Goal: Information Seeking & Learning: Understand process/instructions

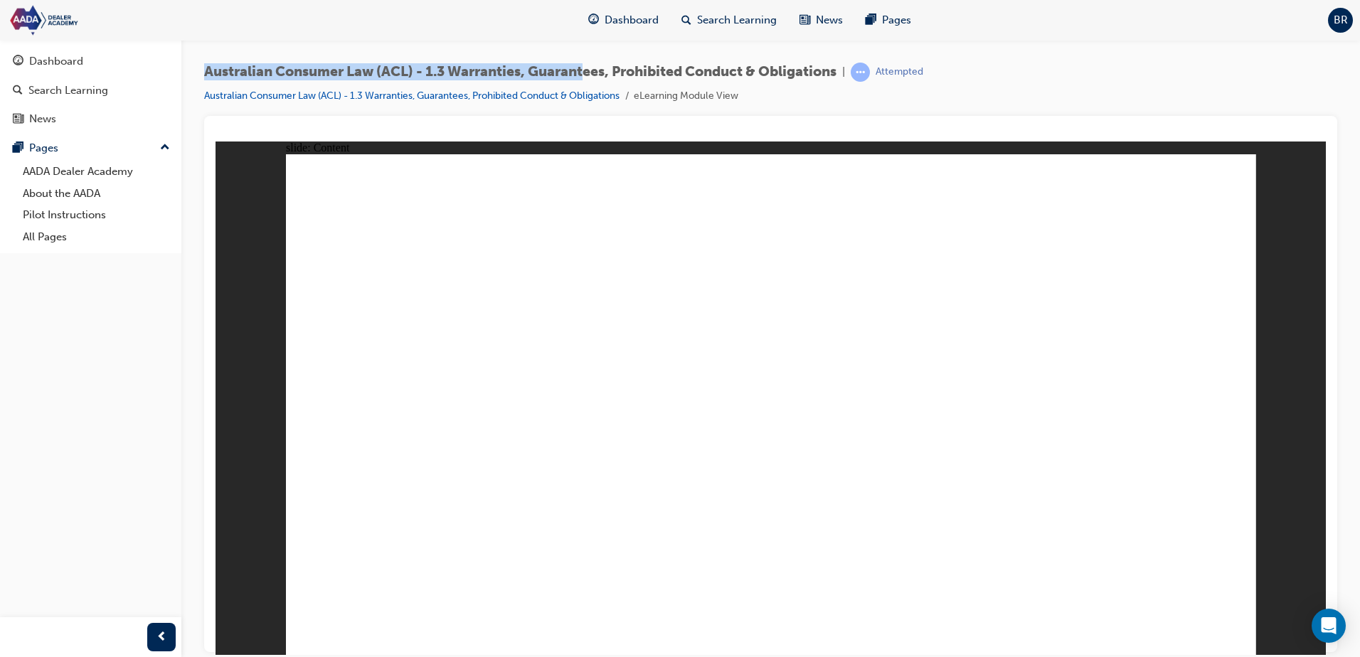
drag, startPoint x: 759, startPoint y: 331, endPoint x: 740, endPoint y: 378, distance: 50.7
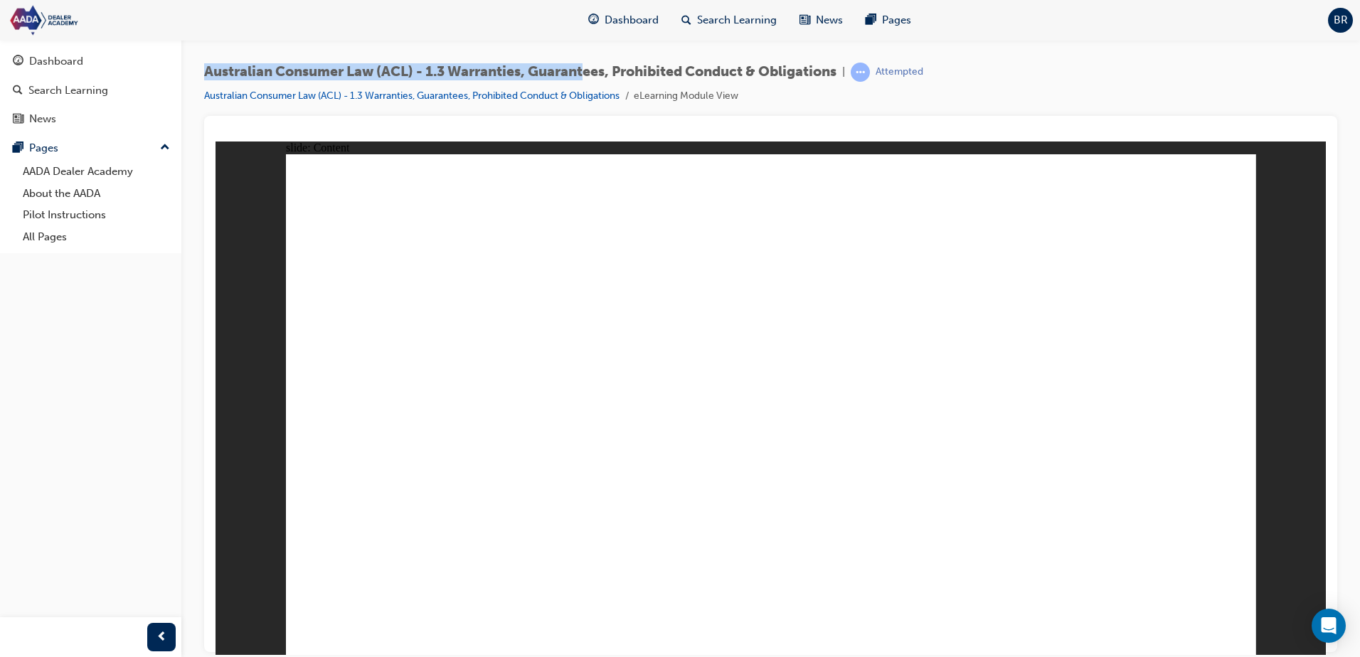
drag, startPoint x: 1200, startPoint y: 608, endPoint x: 1212, endPoint y: 614, distance: 13.4
drag, startPoint x: 1219, startPoint y: 610, endPoint x: 1210, endPoint y: 613, distance: 9.0
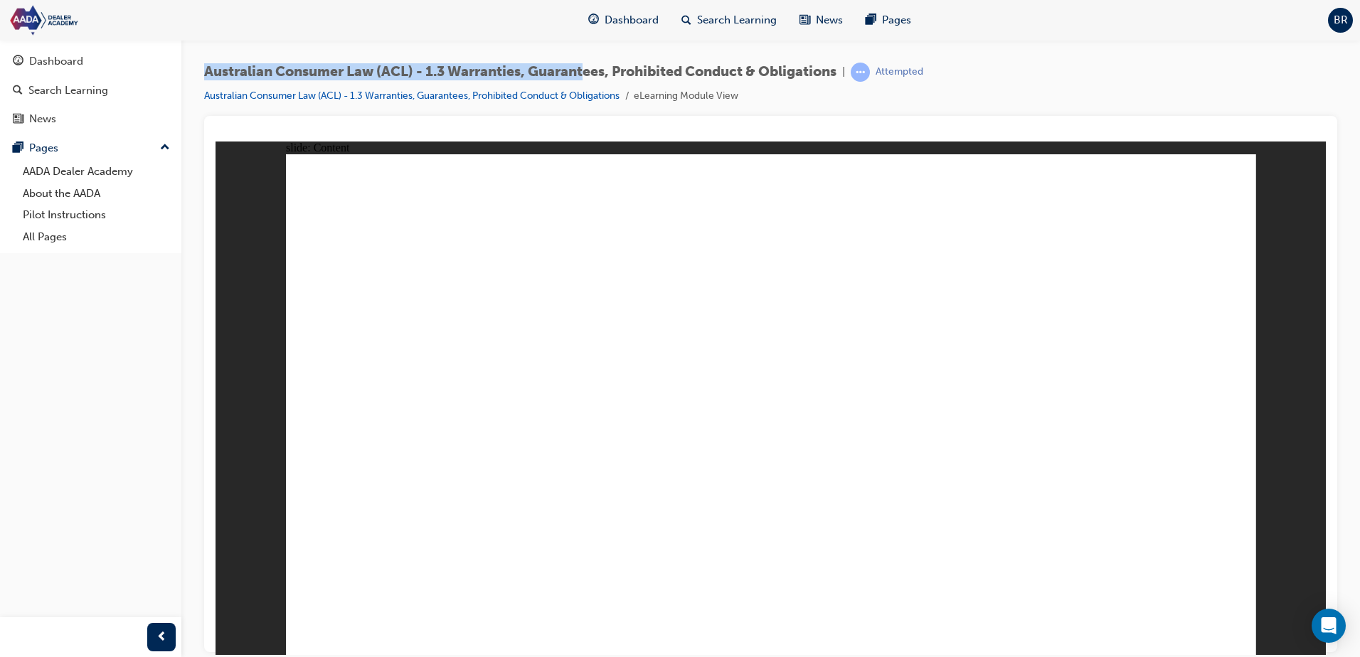
drag, startPoint x: 396, startPoint y: 530, endPoint x: 575, endPoint y: 527, distance: 179.3
drag, startPoint x: 654, startPoint y: 500, endPoint x: 835, endPoint y: 499, distance: 181.4
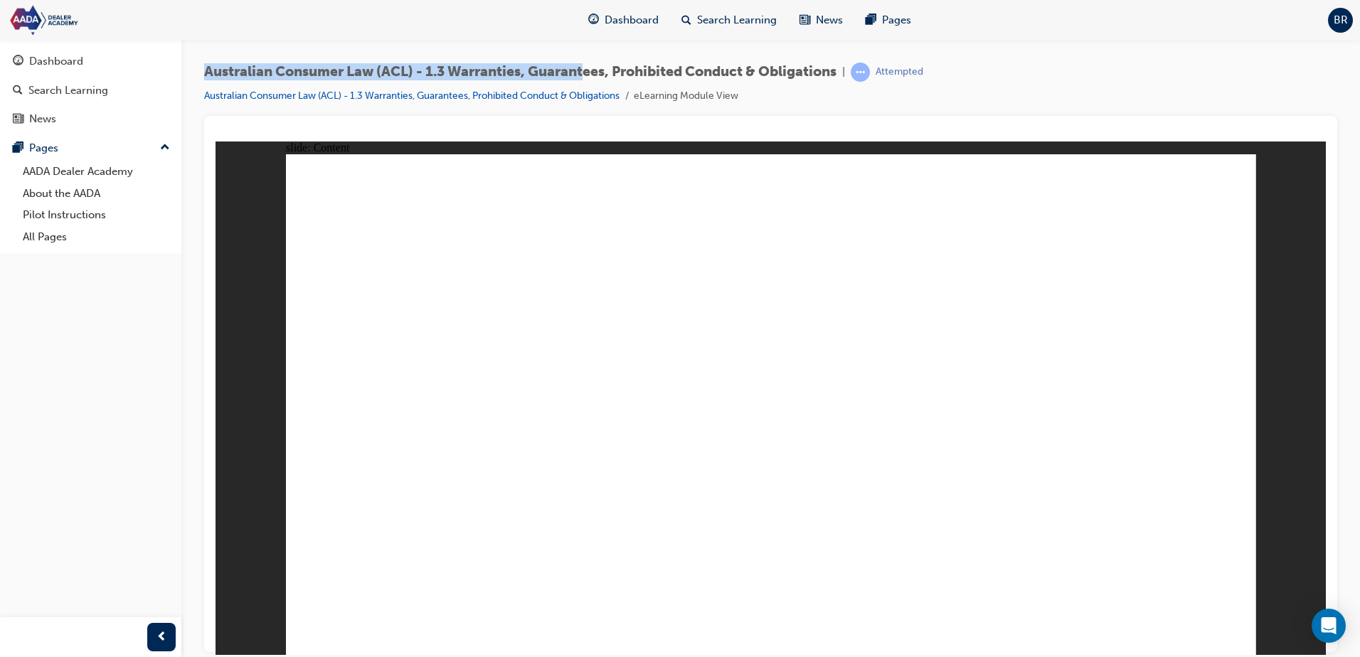
drag, startPoint x: 783, startPoint y: 608, endPoint x: 1216, endPoint y: 488, distance: 449.4
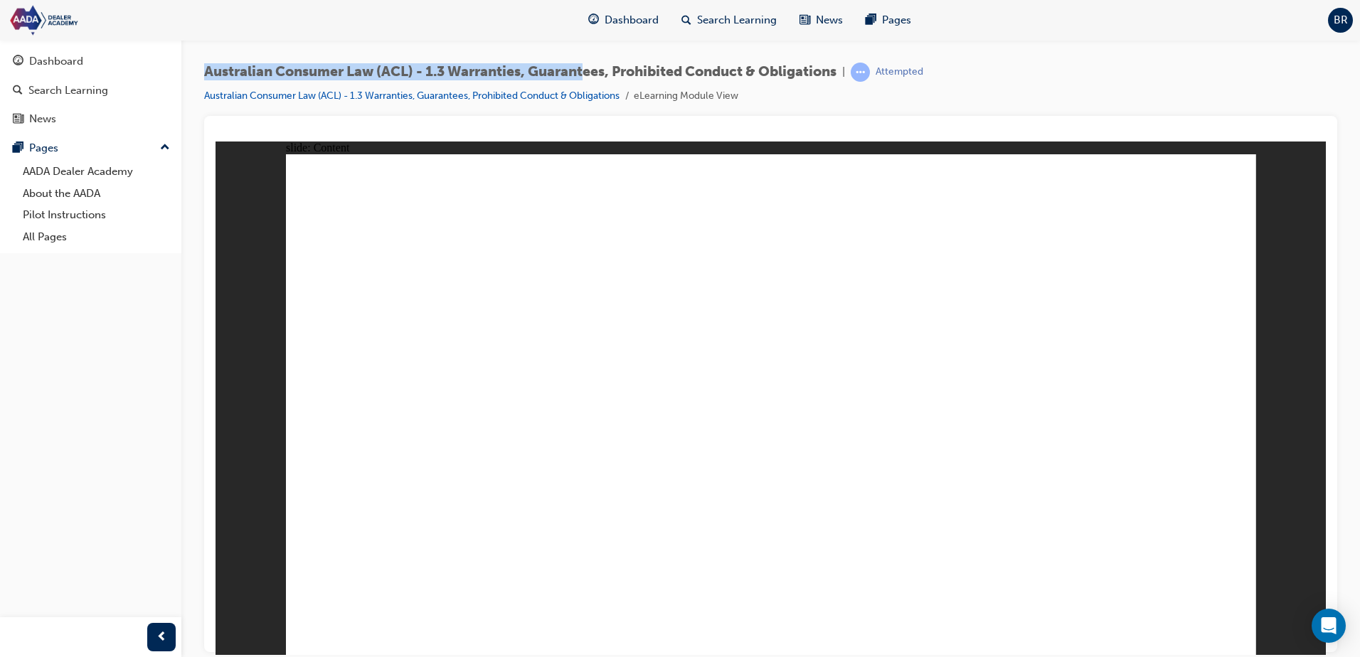
drag, startPoint x: 1082, startPoint y: 479, endPoint x: 911, endPoint y: 504, distance: 172.4
drag, startPoint x: 894, startPoint y: 504, endPoint x: 989, endPoint y: 513, distance: 95.1
click at [1221, 657] on html "Your version of Internet Explorer is outdated and not supported. Please upgrade…" at bounding box center [680, 328] width 1360 height 657
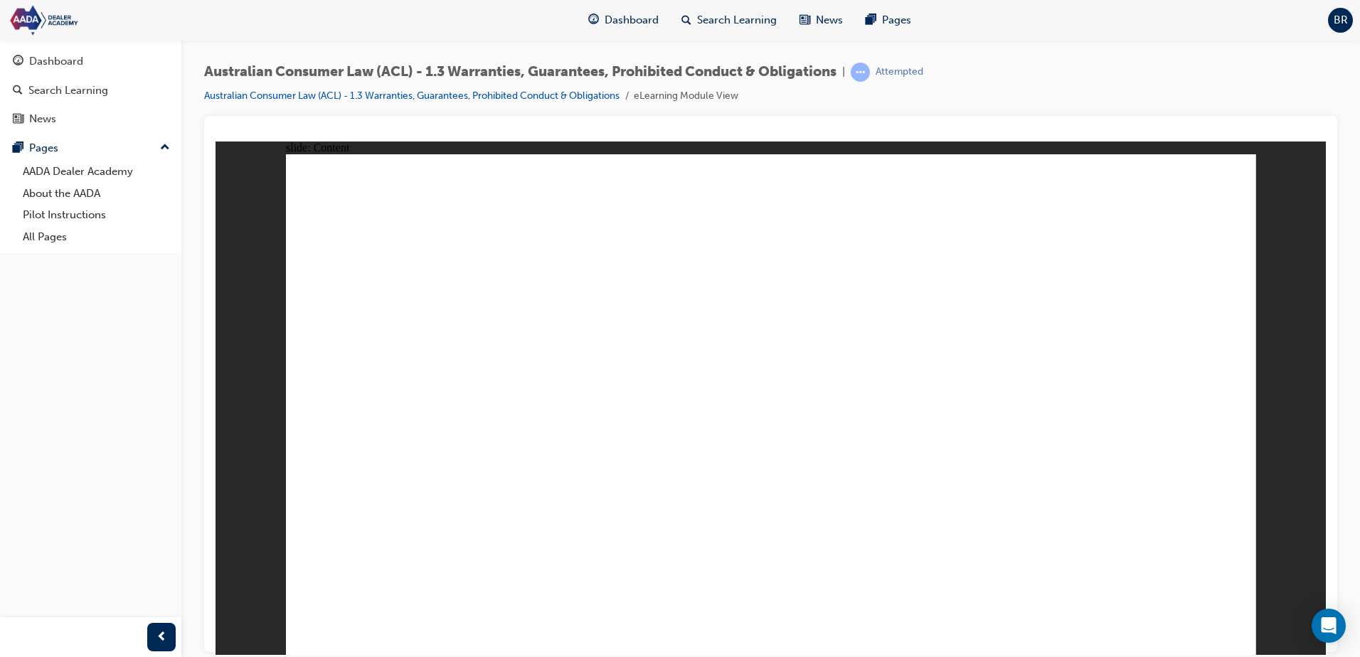
drag, startPoint x: 931, startPoint y: 509, endPoint x: 1086, endPoint y: 575, distance: 168.6
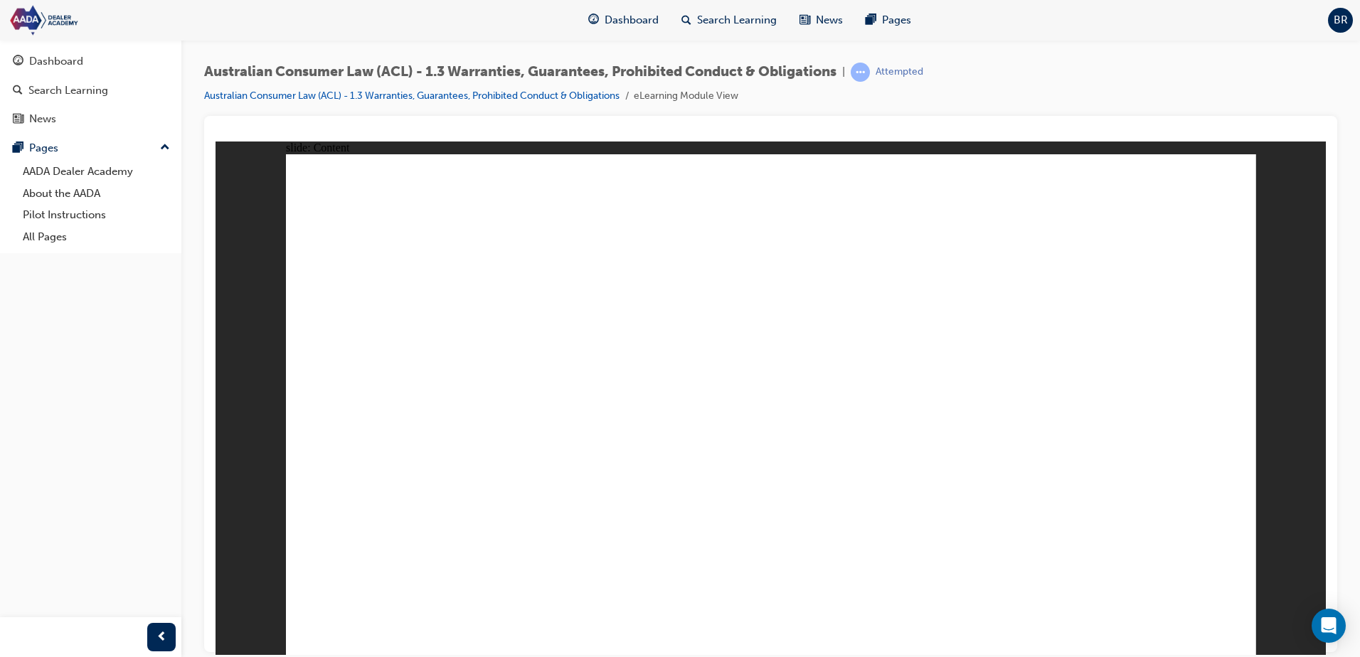
drag, startPoint x: 964, startPoint y: 371, endPoint x: 967, endPoint y: 390, distance: 19.5
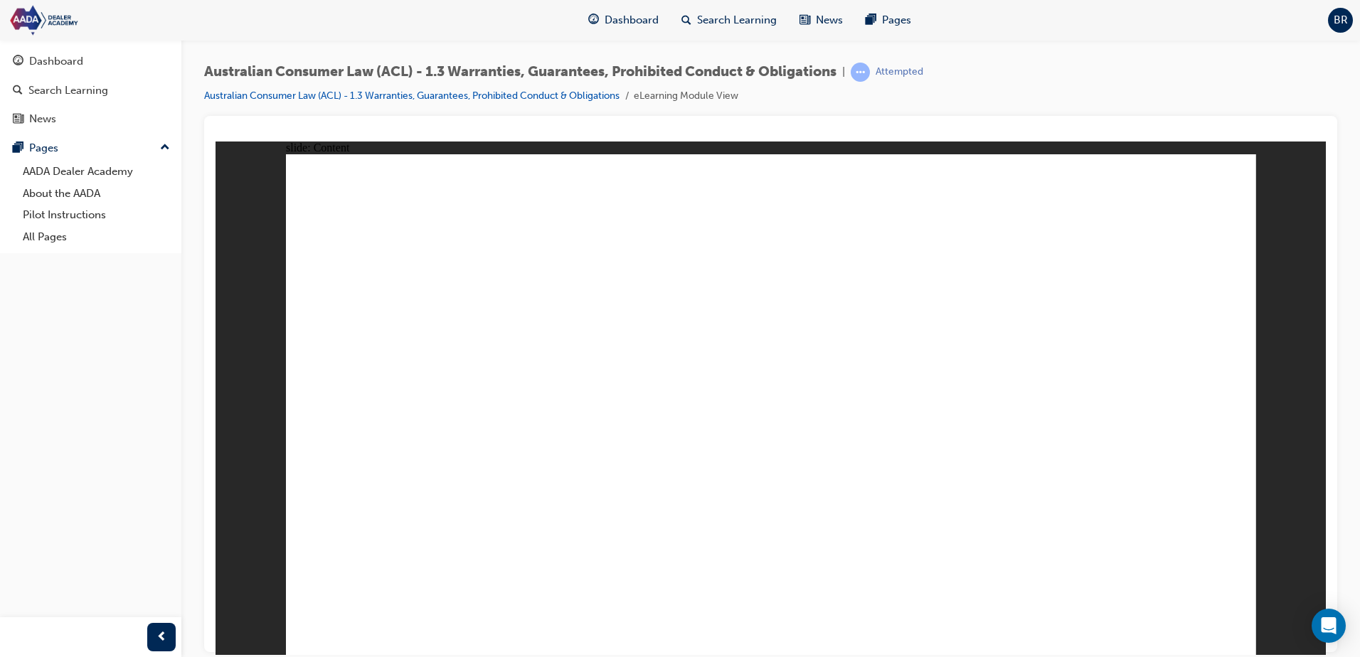
drag, startPoint x: 1230, startPoint y: 630, endPoint x: 1220, endPoint y: 601, distance: 30.1
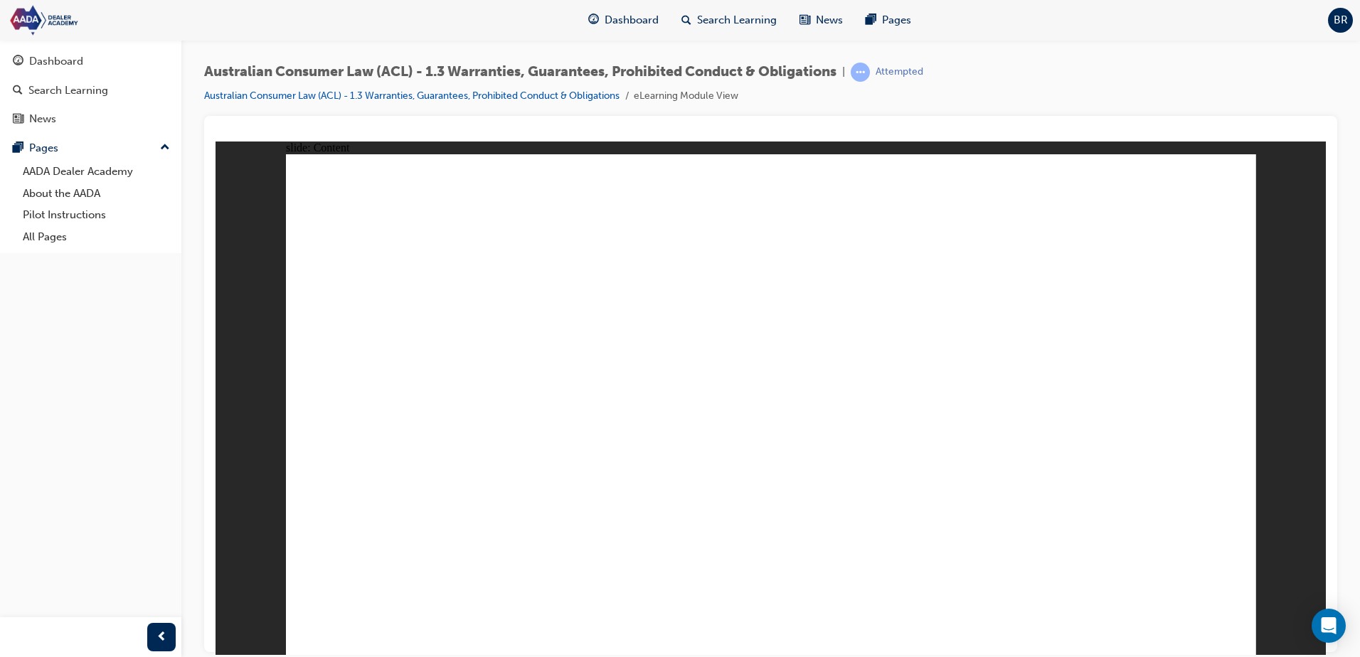
drag, startPoint x: 647, startPoint y: 430, endPoint x: 668, endPoint y: 408, distance: 29.7
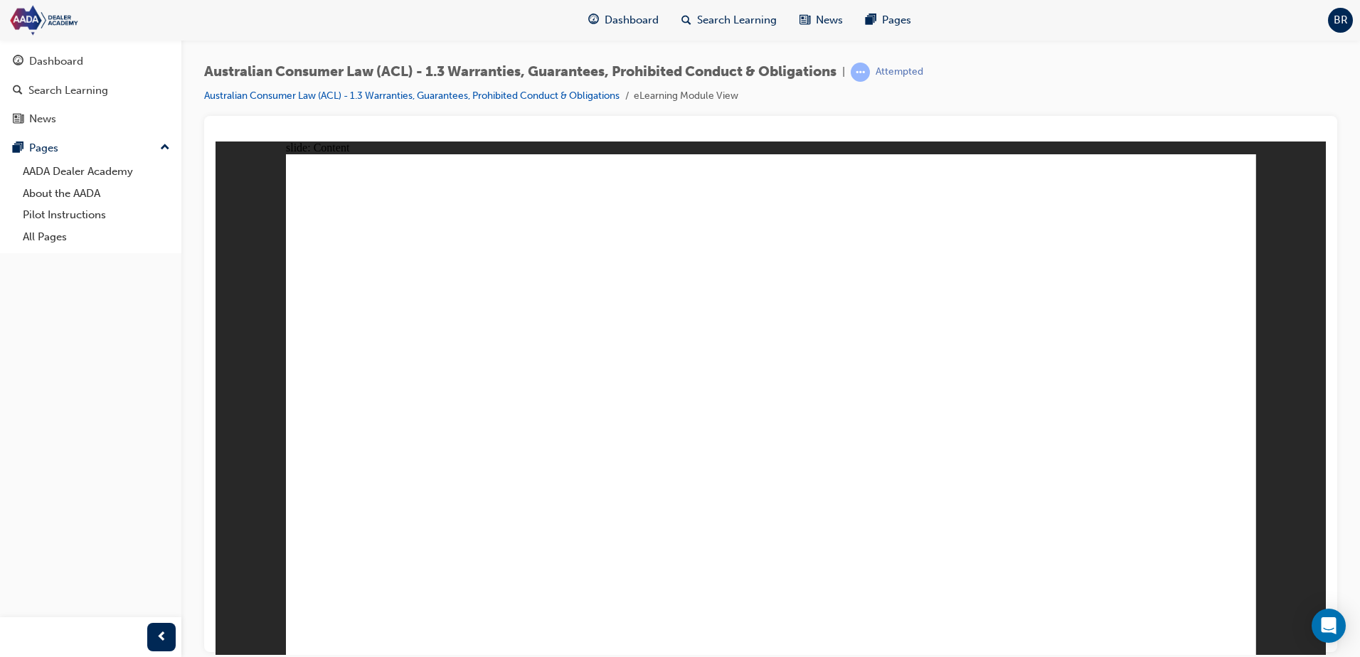
drag, startPoint x: 677, startPoint y: 299, endPoint x: 669, endPoint y: 275, distance: 25.9
drag, startPoint x: 668, startPoint y: 272, endPoint x: 664, endPoint y: 161, distance: 111.0
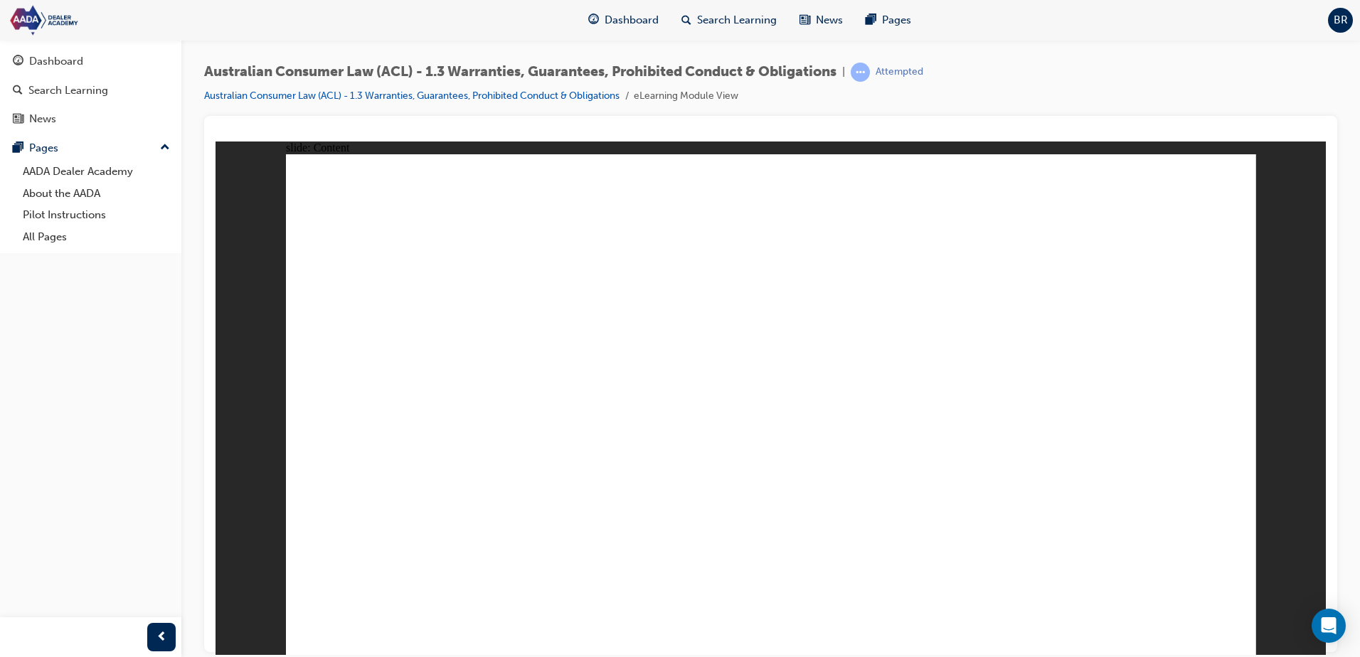
drag, startPoint x: 667, startPoint y: 159, endPoint x: 689, endPoint y: 221, distance: 65.0
drag, startPoint x: 770, startPoint y: 395, endPoint x: 777, endPoint y: 400, distance: 8.1
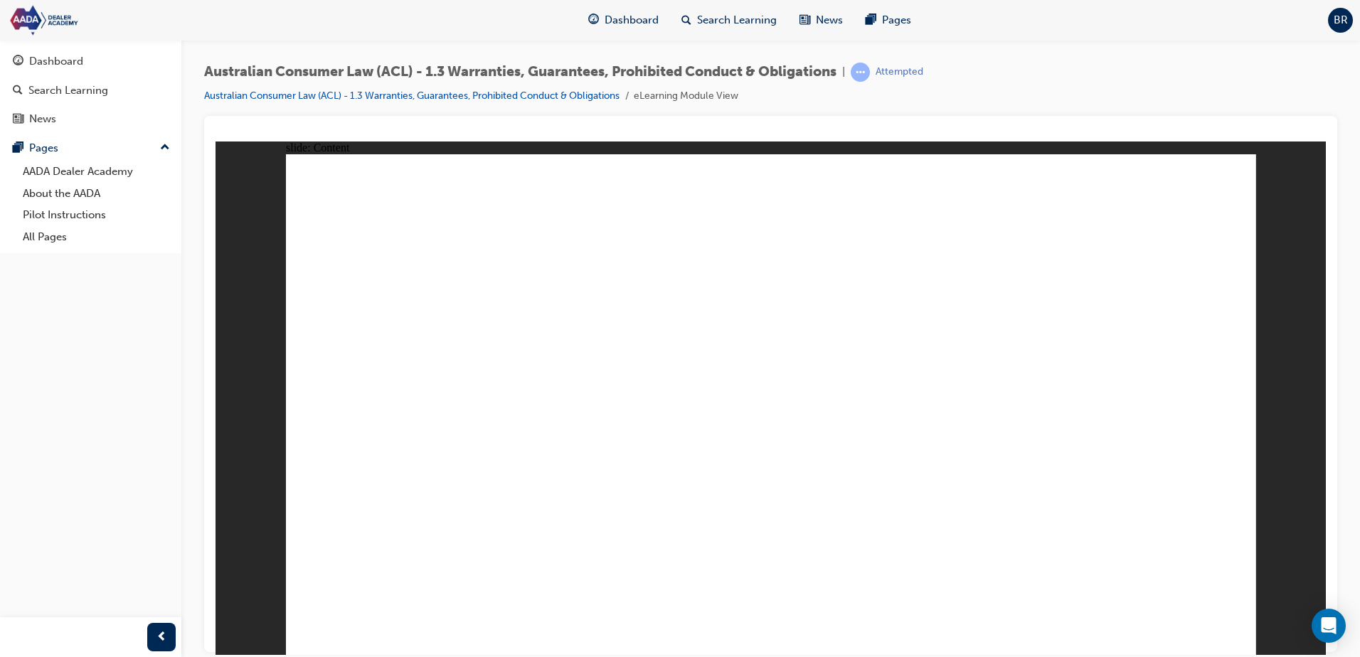
drag, startPoint x: 769, startPoint y: 433, endPoint x: 546, endPoint y: 416, distance: 224.0
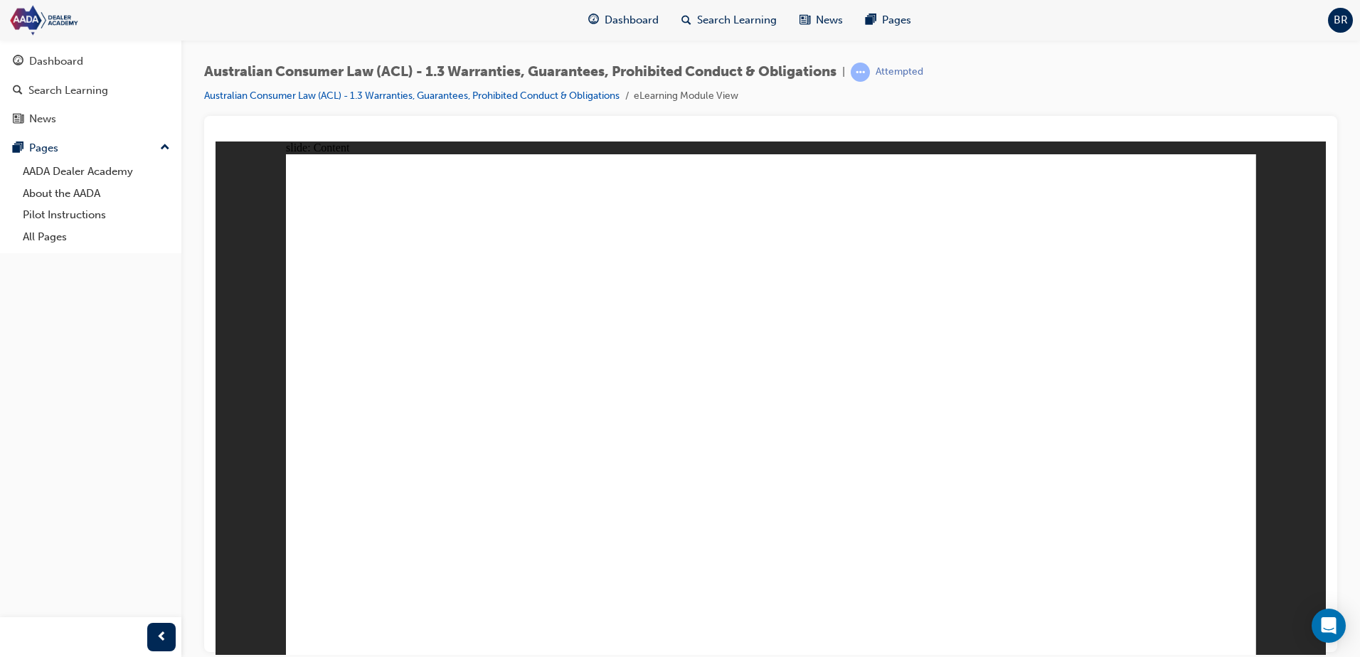
drag, startPoint x: 460, startPoint y: 408, endPoint x: 527, endPoint y: 436, distance: 73.3
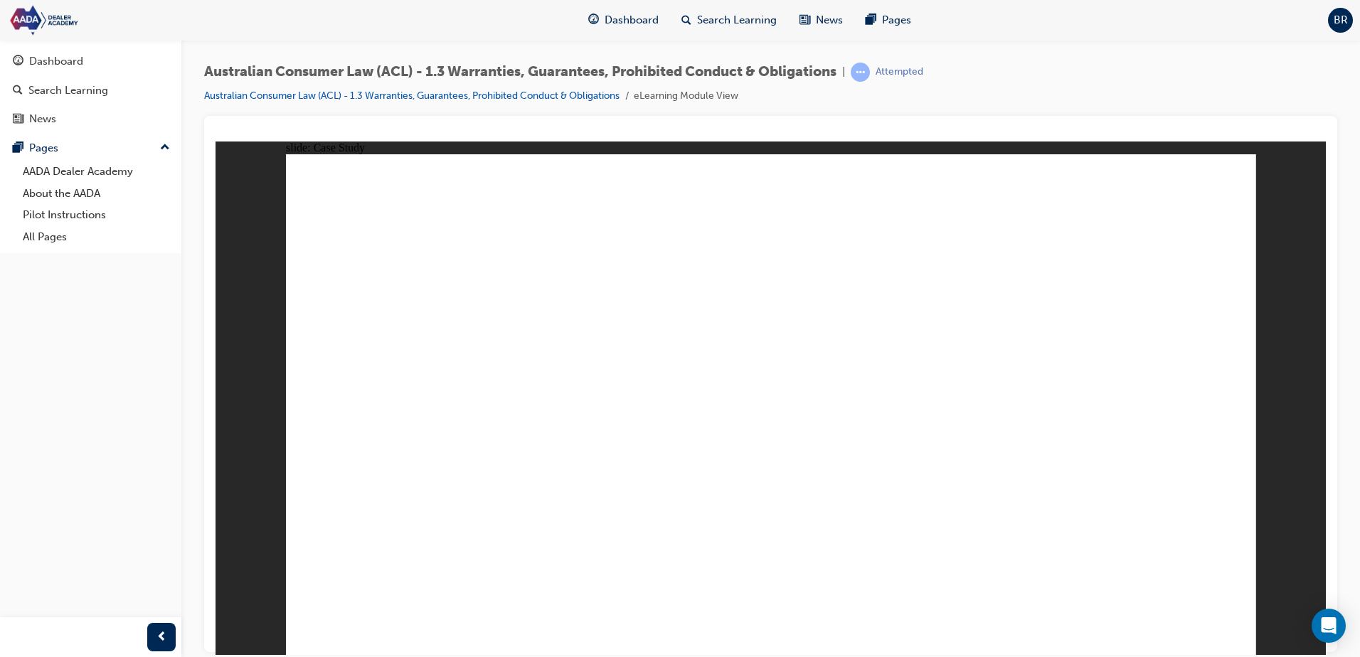
drag, startPoint x: 987, startPoint y: 491, endPoint x: 1143, endPoint y: 494, distance: 156.5
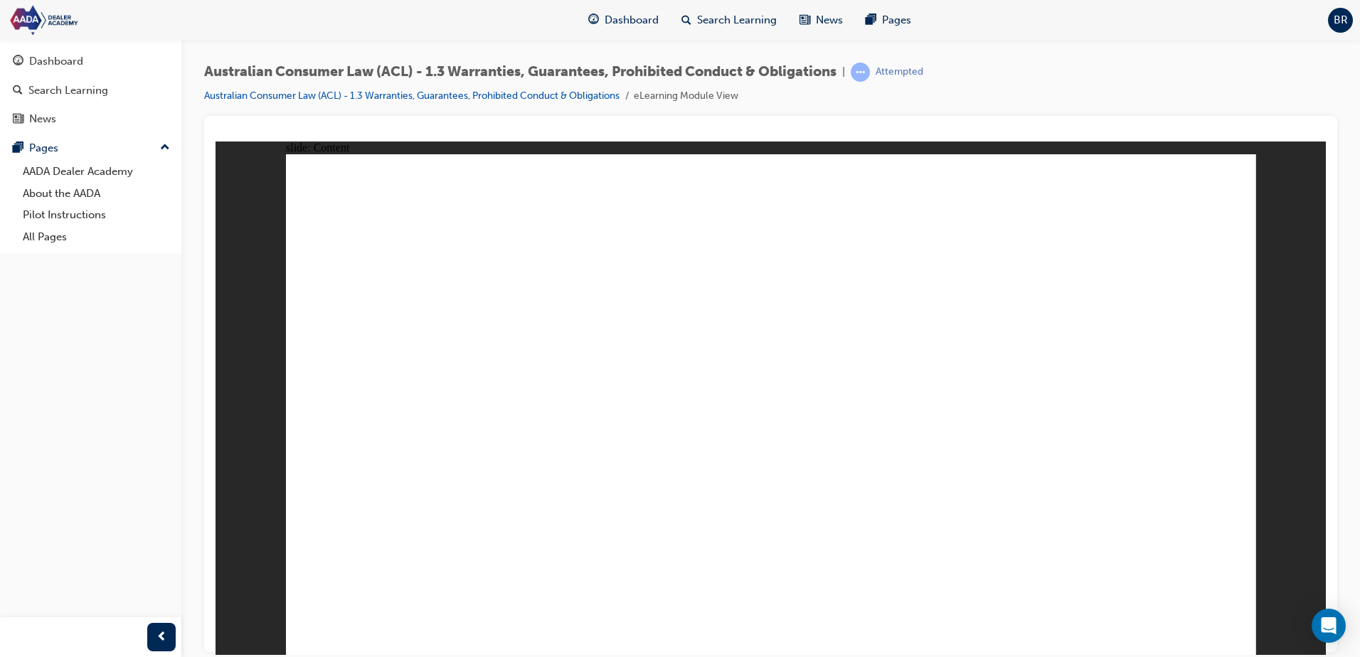
drag, startPoint x: 574, startPoint y: 538, endPoint x: 524, endPoint y: 582, distance: 67.1
drag, startPoint x: 961, startPoint y: 457, endPoint x: 980, endPoint y: 476, distance: 27.2
